Goal: Check status

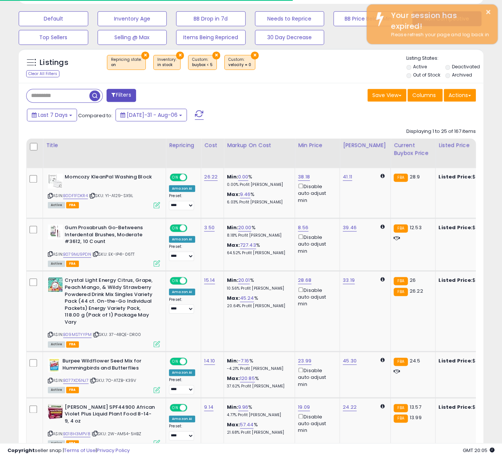
scroll to position [153, 268]
